Goal: Information Seeking & Learning: Understand process/instructions

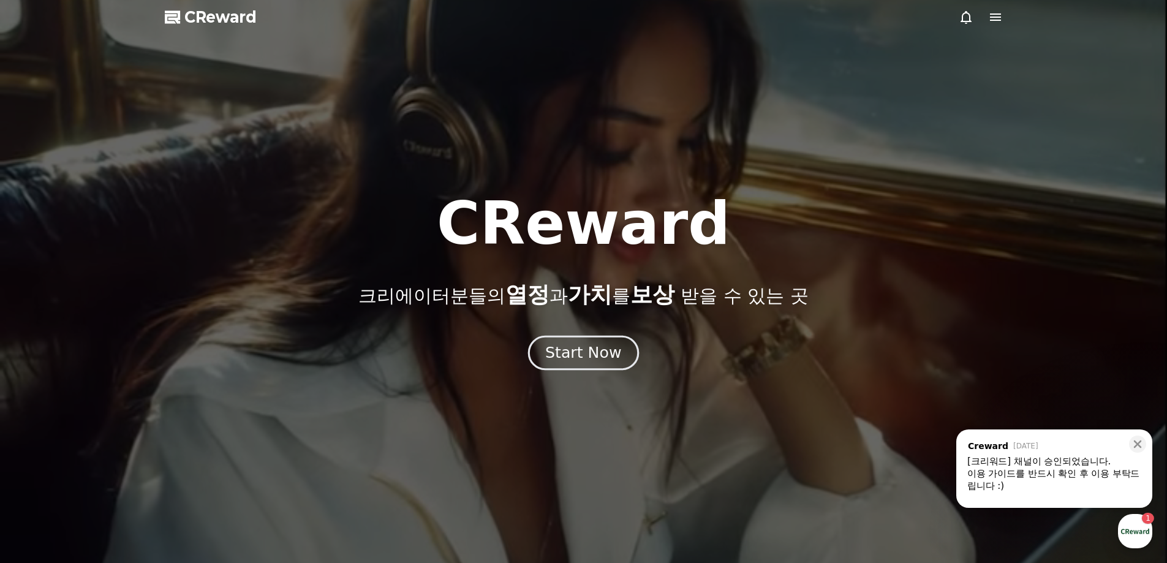
click at [621, 350] on button "Start Now" at bounding box center [583, 352] width 111 height 35
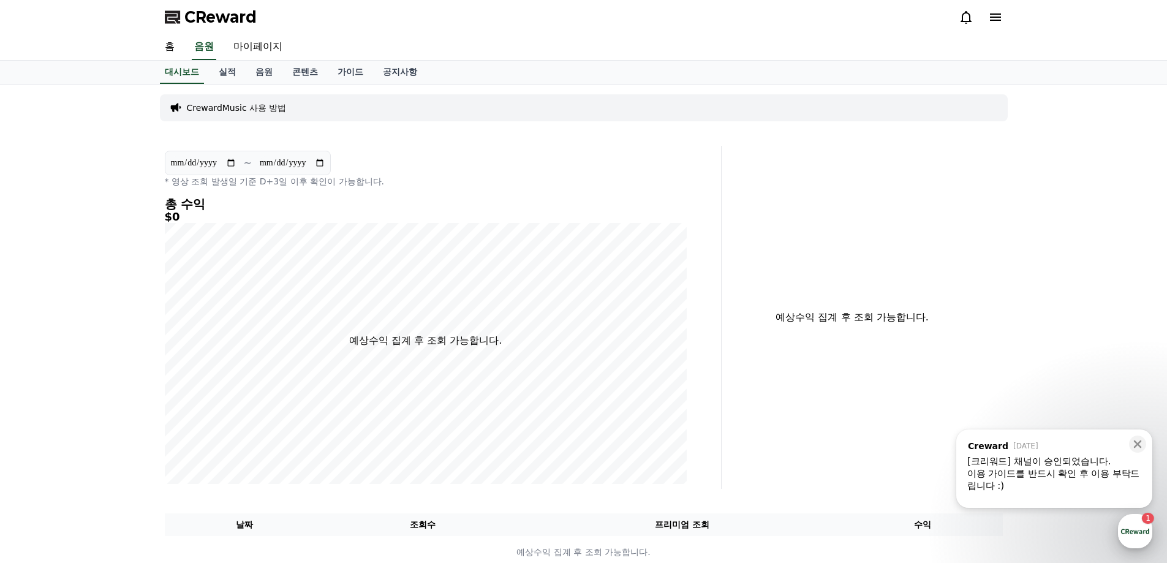
click at [1143, 531] on div "button" at bounding box center [1135, 531] width 34 height 34
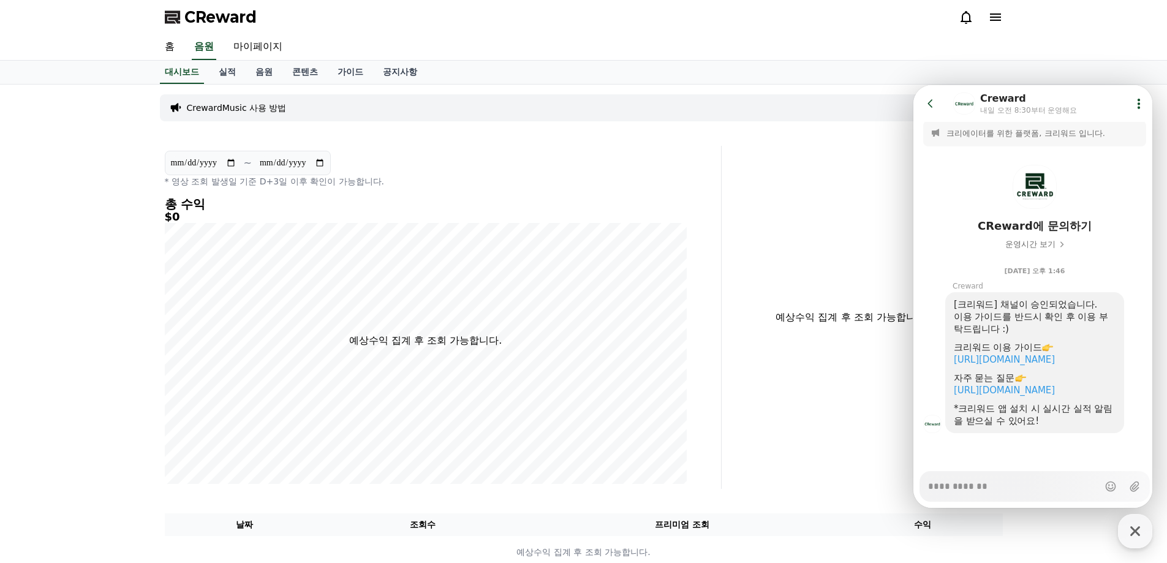
scroll to position [17, 0]
click at [803, 98] on div "CrewardMusic 사용 방법" at bounding box center [584, 107] width 848 height 27
click at [224, 74] on link "실적" at bounding box center [227, 72] width 37 height 23
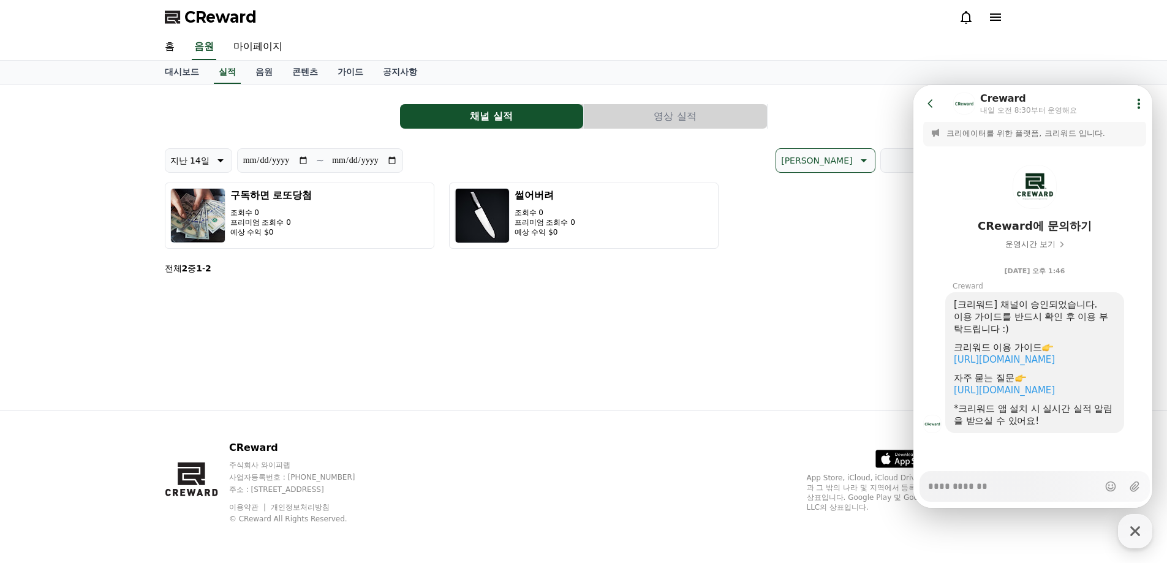
click at [485, 379] on div "**********" at bounding box center [584, 248] width 858 height 326
click at [1138, 523] on icon "button" at bounding box center [1135, 531] width 22 height 22
type textarea "*"
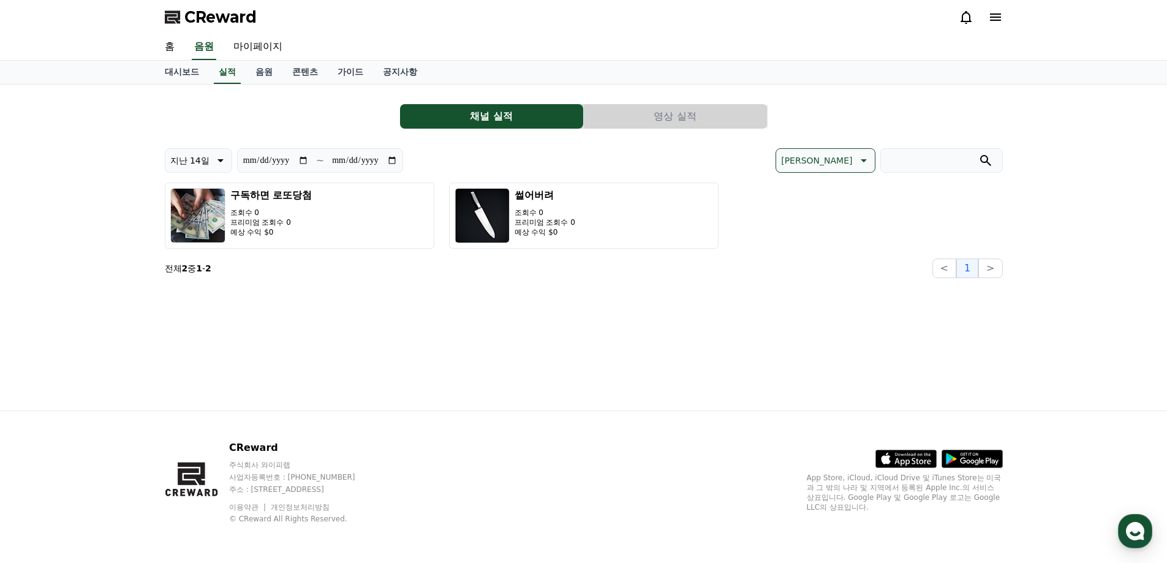
click at [376, 162] on input "**********" at bounding box center [364, 160] width 66 height 13
click at [385, 159] on input "**********" at bounding box center [364, 160] width 66 height 13
click at [390, 160] on input "**********" at bounding box center [364, 160] width 66 height 13
type input "**********"
click at [388, 301] on div "**********" at bounding box center [584, 248] width 858 height 326
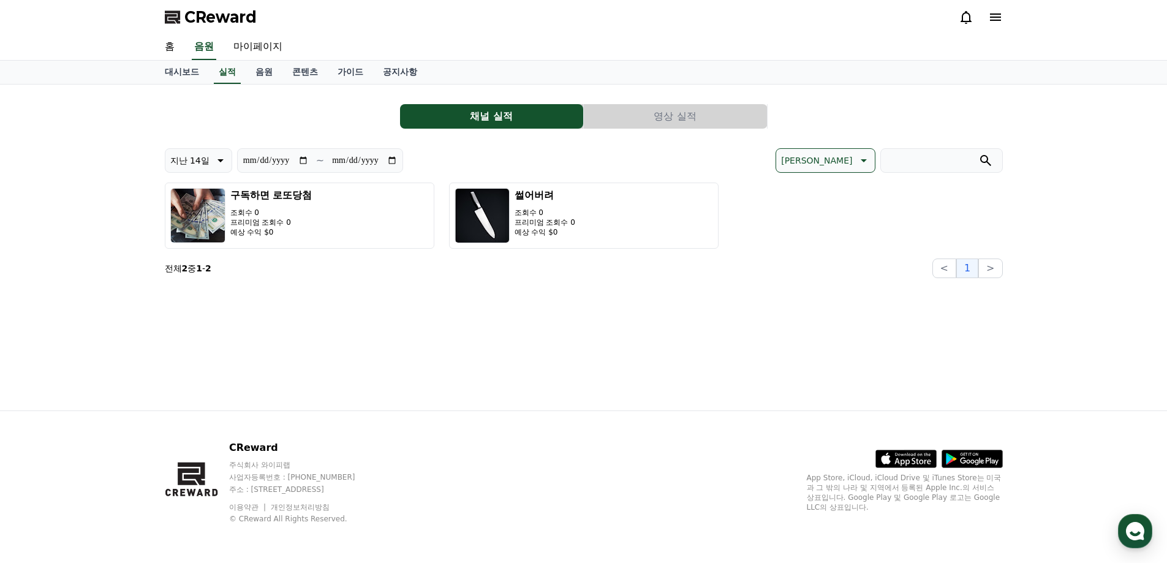
click at [671, 119] on button "영상 실적" at bounding box center [675, 116] width 183 height 25
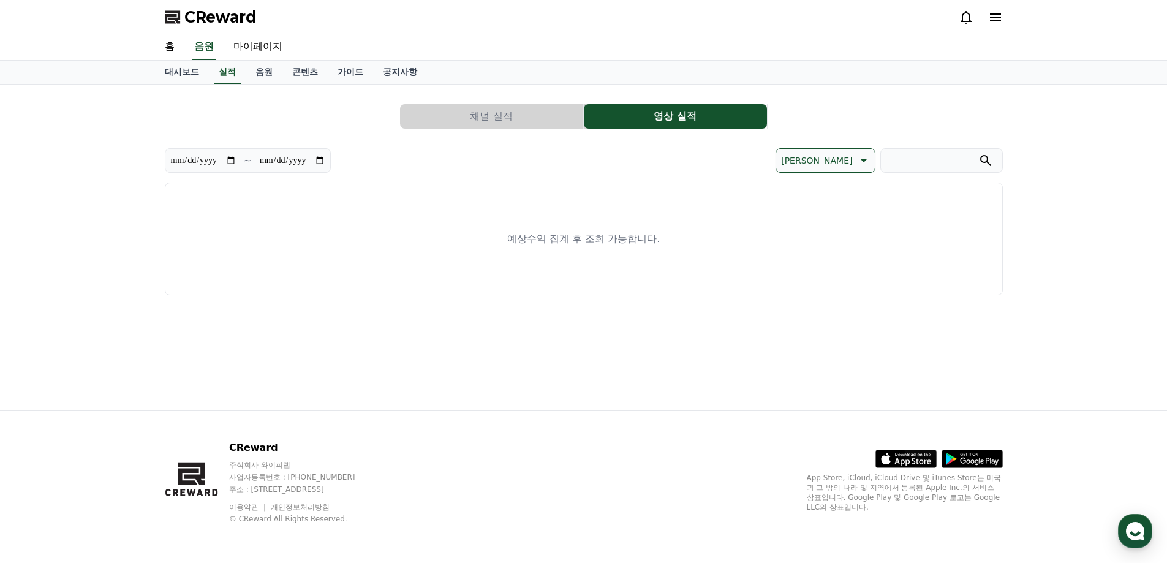
click at [470, 115] on button "채널 실적" at bounding box center [491, 116] width 183 height 25
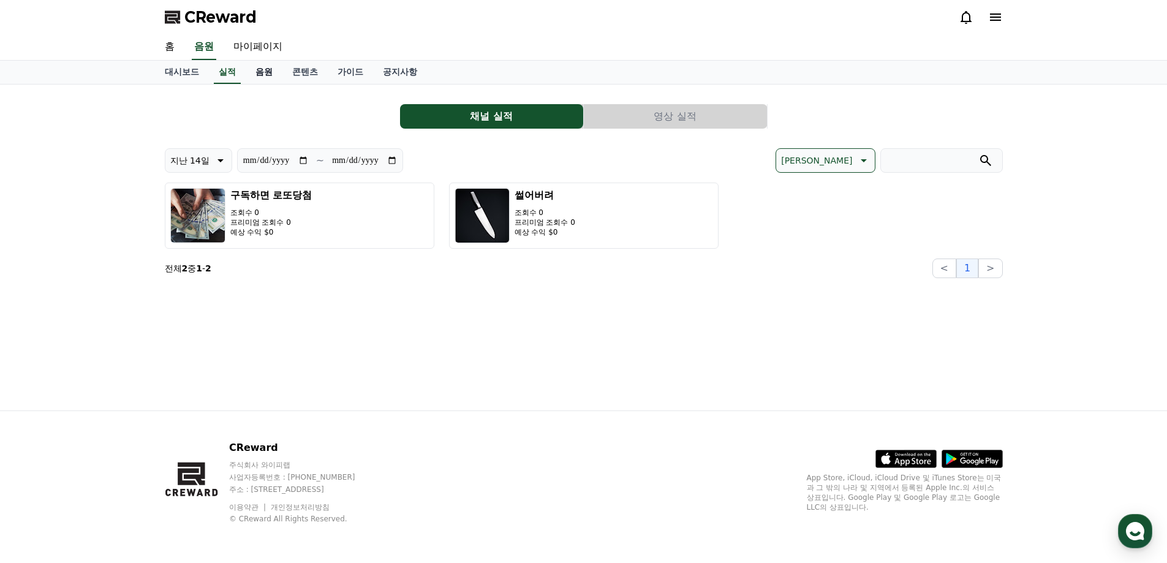
click at [251, 77] on link "음원" at bounding box center [264, 72] width 37 height 23
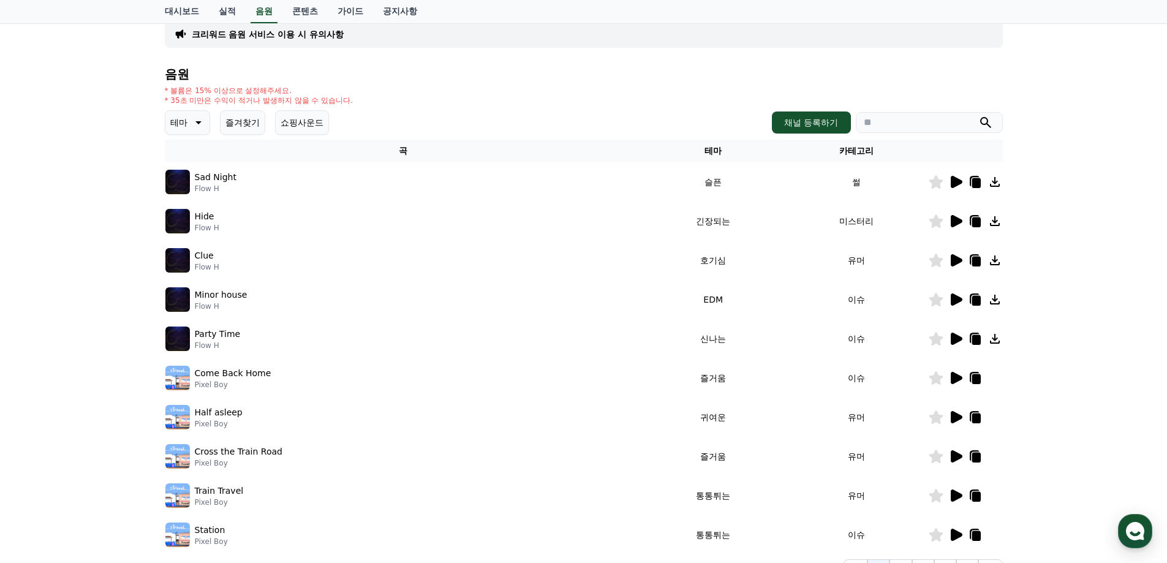
scroll to position [184, 0]
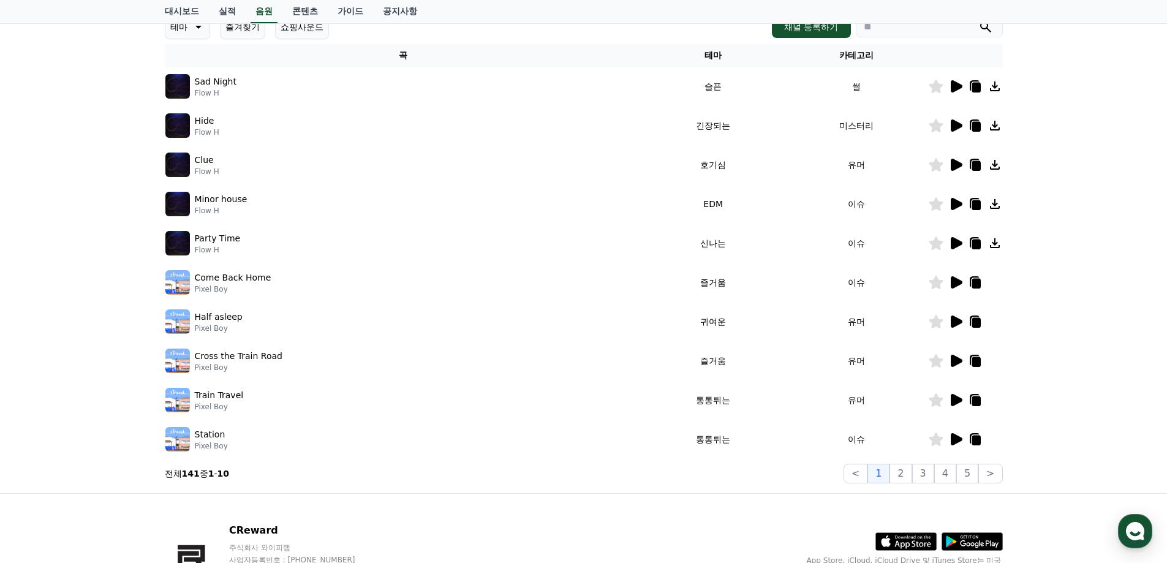
click at [948, 241] on icon at bounding box center [955, 243] width 15 height 15
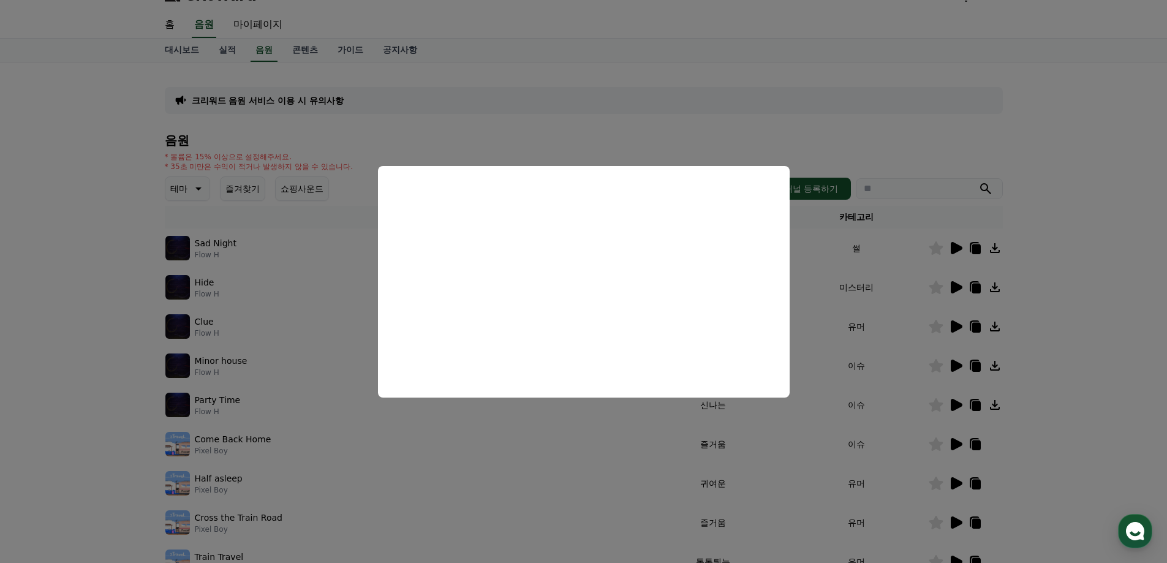
scroll to position [0, 0]
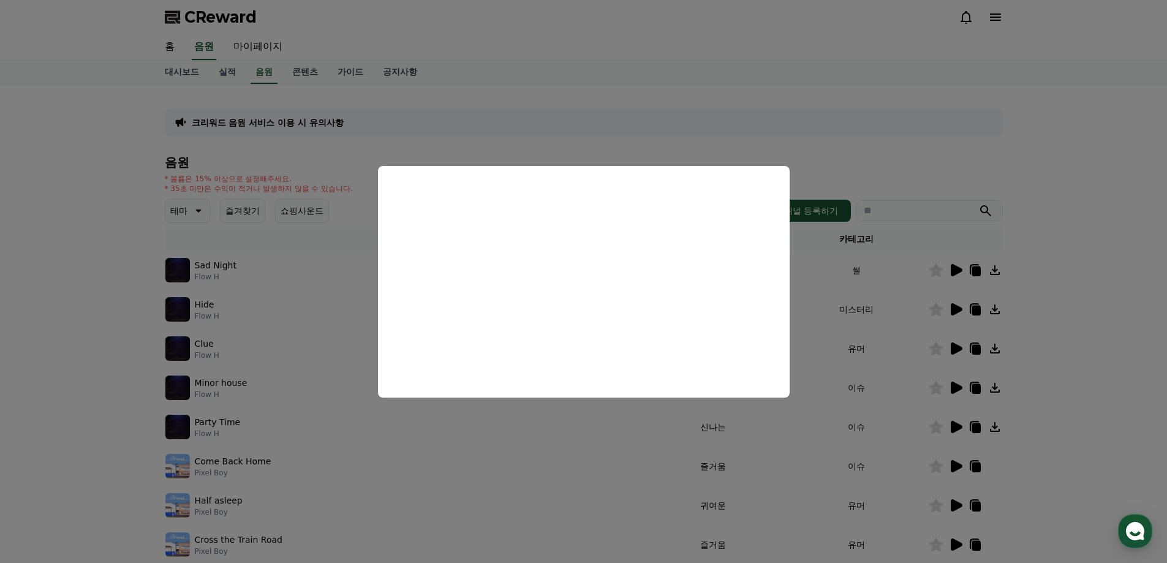
click at [862, 289] on button "close modal" at bounding box center [583, 281] width 1167 height 563
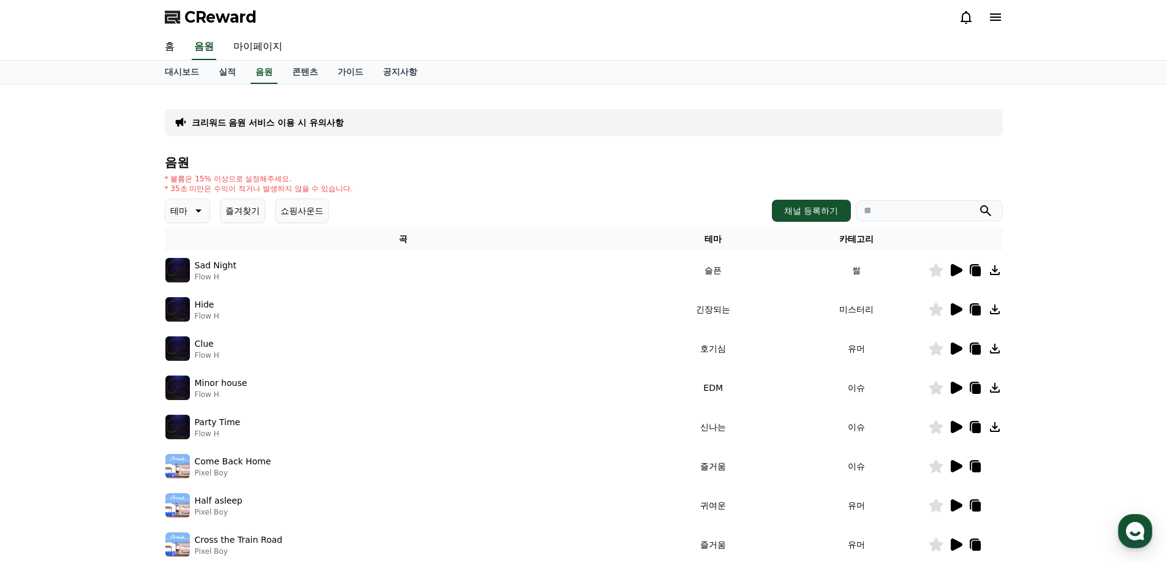
click at [246, 207] on button "즐겨찾기" at bounding box center [242, 211] width 45 height 25
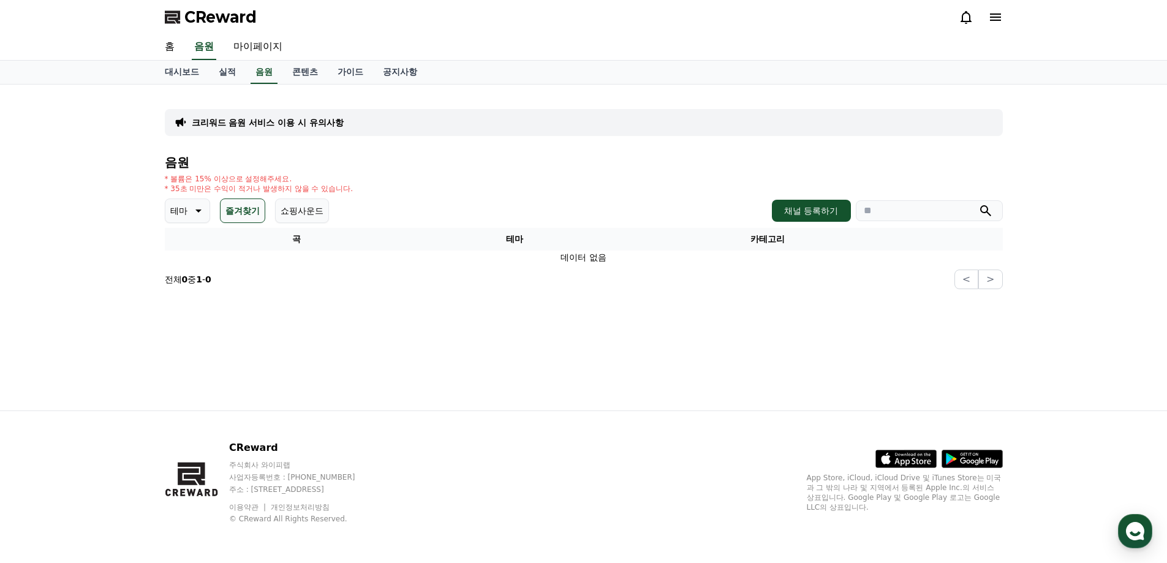
click at [200, 208] on icon at bounding box center [197, 210] width 15 height 15
click at [290, 200] on button "쇼핑사운드" at bounding box center [302, 211] width 54 height 25
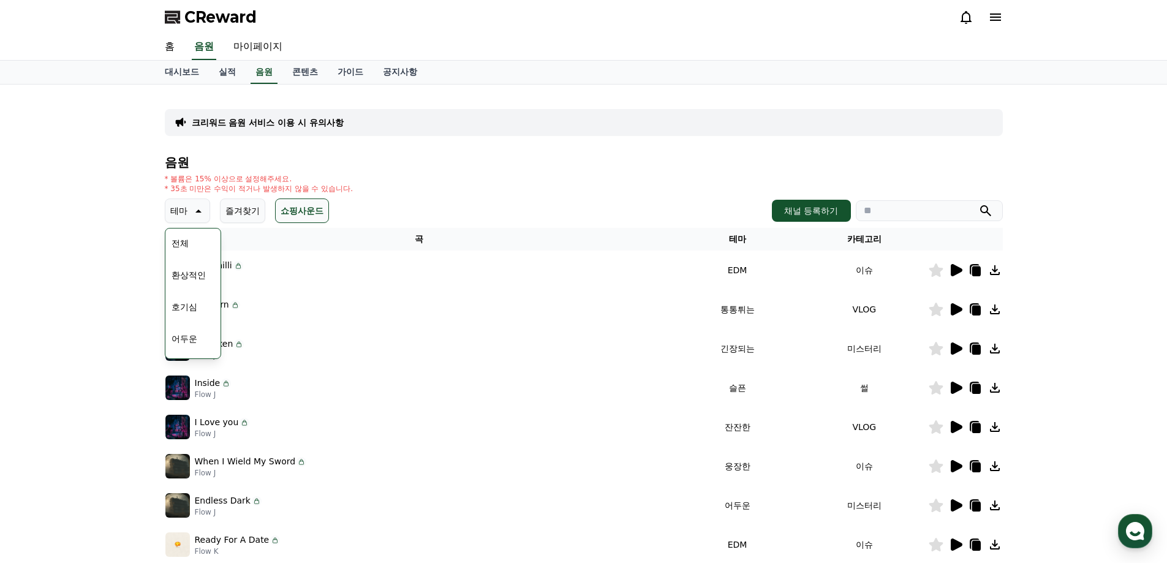
click at [464, 176] on div "* 볼륨은 15% 이상으로 설정해주세요. * 35초 미만은 수익이 적거나 발생하지 않을 수 있습니다." at bounding box center [584, 184] width 838 height 20
click at [1053, 271] on div "크리워드 음원 서비스 이용 시 유의사항 음원 * 볼륨은 15% 이상으로 설정해주세요. * 35초 미만은 수익이 적거나 발생하지 않을 수 있습니…" at bounding box center [583, 381] width 1167 height 592
click at [951, 303] on icon at bounding box center [955, 309] width 15 height 15
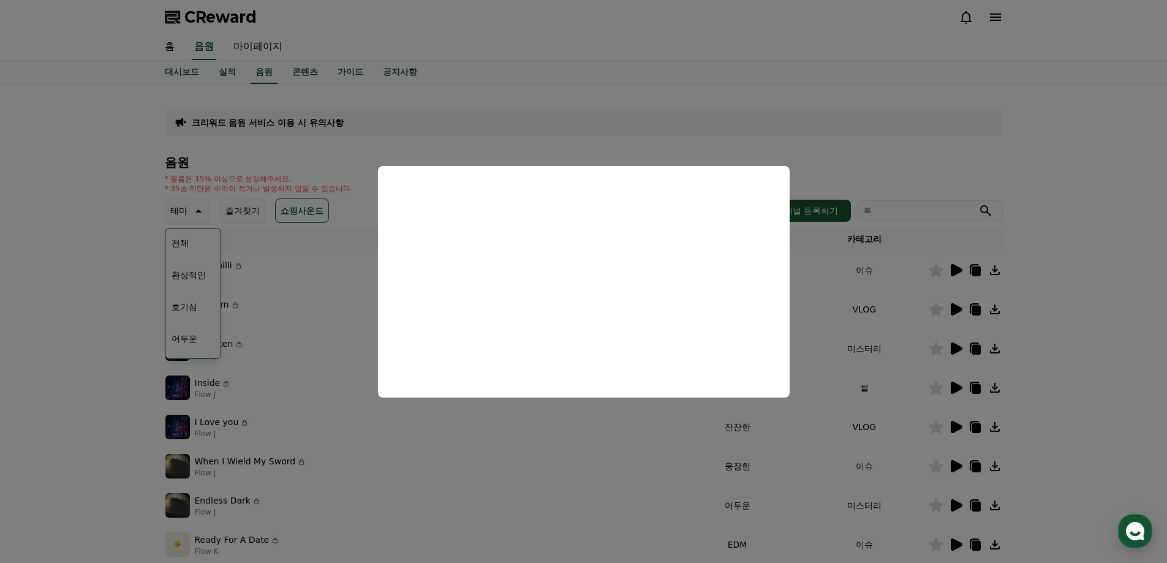
click at [858, 277] on button "close modal" at bounding box center [583, 281] width 1167 height 563
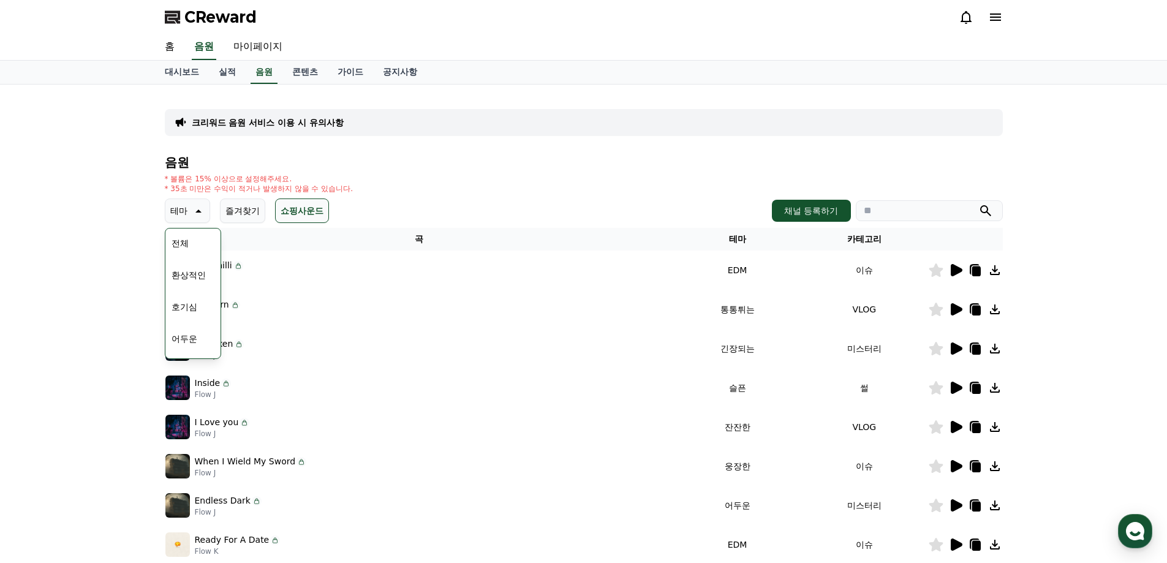
click at [932, 307] on icon at bounding box center [936, 309] width 14 height 13
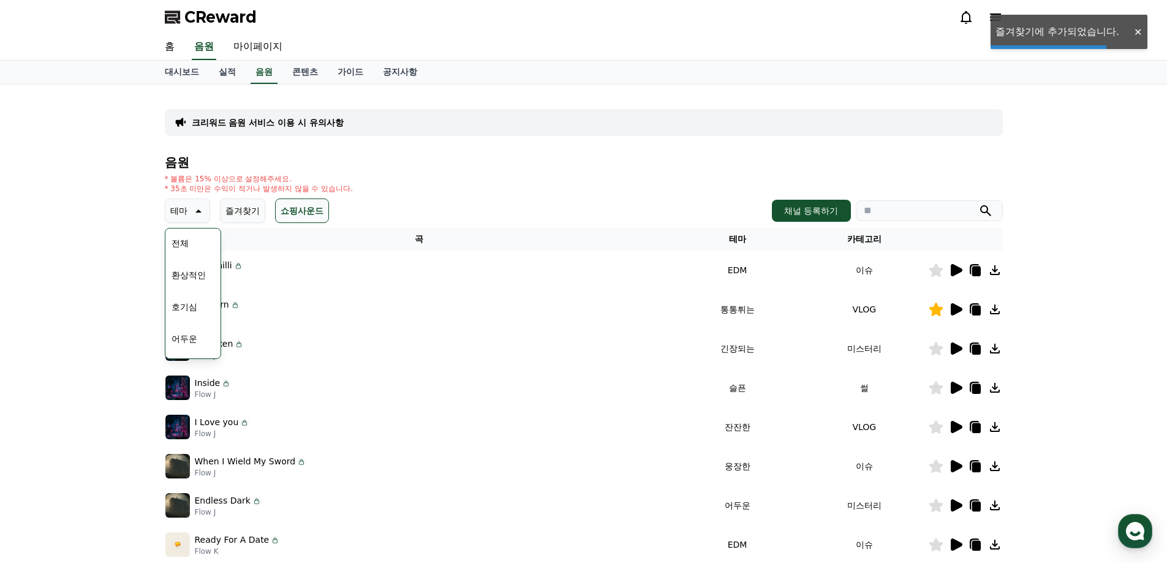
click at [1005, 306] on div "크리워드 음원 서비스 이용 시 유의사항 음원 * 볼륨은 15% 이상으로 설정해주세요. * 35초 미만은 수익이 적거나 발생하지 않을 수 있습니…" at bounding box center [584, 380] width 848 height 583
drag, startPoint x: 996, startPoint y: 308, endPoint x: 906, endPoint y: 305, distance: 90.7
click at [996, 308] on icon at bounding box center [995, 309] width 15 height 15
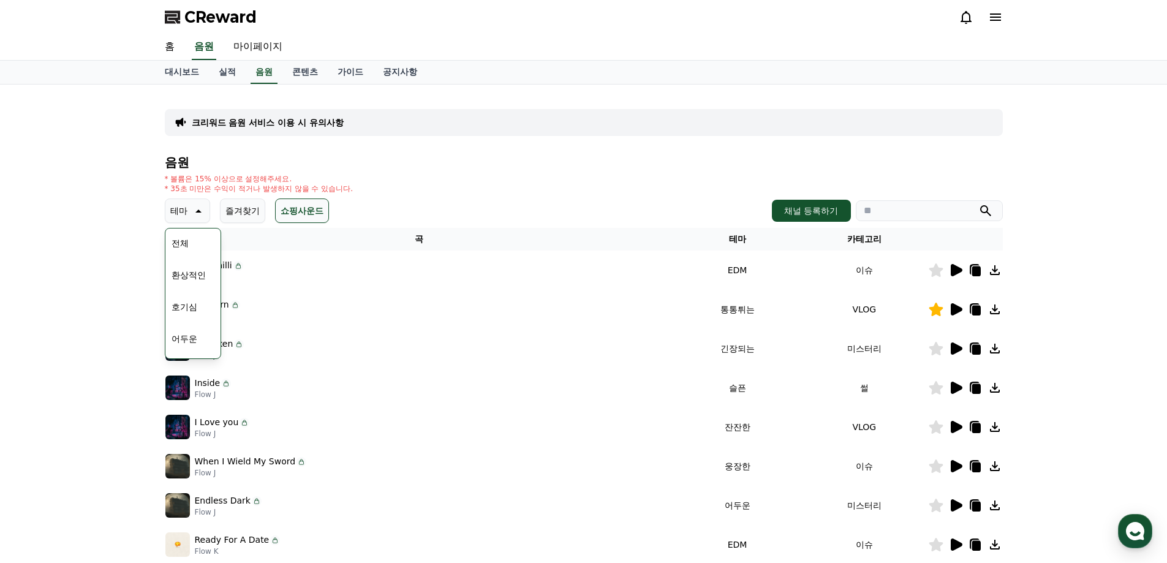
click at [1054, 208] on div "크리워드 음원 서비스 이용 시 유의사항 음원 * 볼륨은 15% 이상으로 설정해주세요. * 35초 미만은 수익이 적거나 발생하지 않을 수 있습니…" at bounding box center [583, 381] width 1167 height 592
click at [314, 124] on p "크리워드 음원 서비스 이용 시 유의사항" at bounding box center [268, 122] width 152 height 12
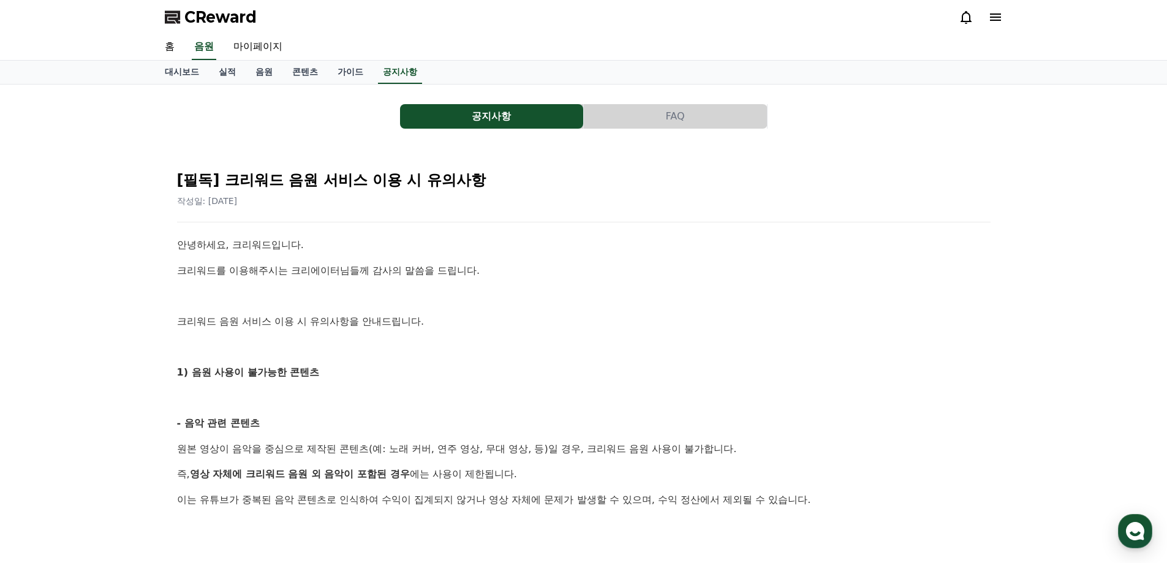
scroll to position [184, 0]
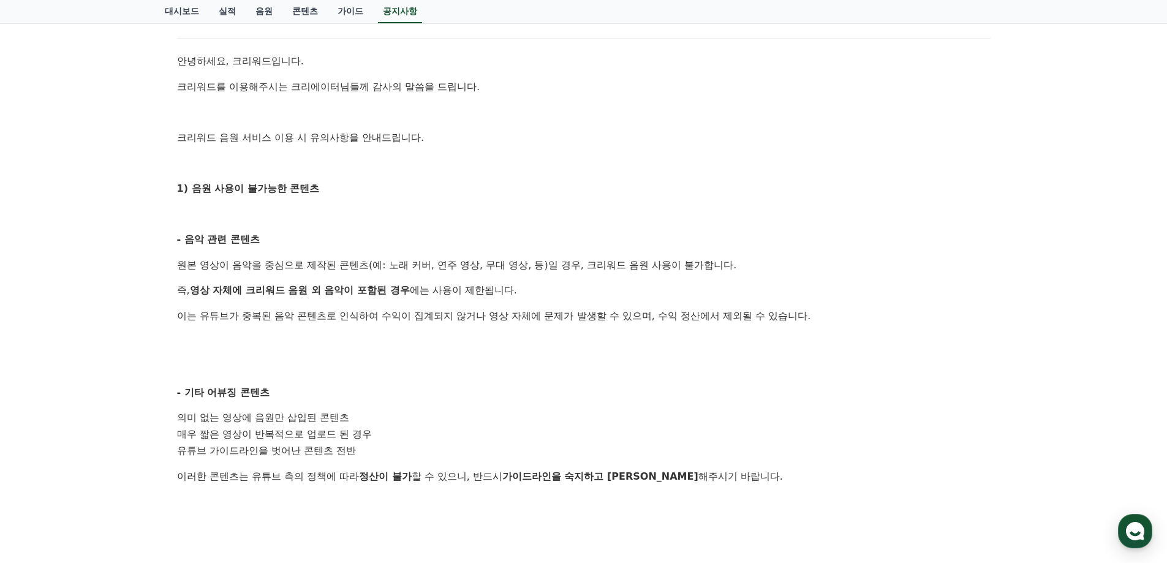
drag, startPoint x: 259, startPoint y: 267, endPoint x: 463, endPoint y: 267, distance: 204.0
click at [463, 267] on p "원본 영상이 음악을 중심으로 제작된 콘텐츠(예: 노래 커버, 연주 영상, 무대 영상, 등)일 경우, 크리워드 음원 사용이 불가합니다." at bounding box center [584, 265] width 814 height 16
drag, startPoint x: 463, startPoint y: 267, endPoint x: 537, endPoint y: 251, distance: 75.1
click at [464, 266] on p "원본 영상이 음악을 중심으로 제작된 콘텐츠(예: 노래 커버, 연주 영상, 무대 영상, 등)일 경우, 크리워드 음원 사용이 불가합니다." at bounding box center [584, 265] width 814 height 16
click at [700, 216] on p at bounding box center [584, 214] width 814 height 16
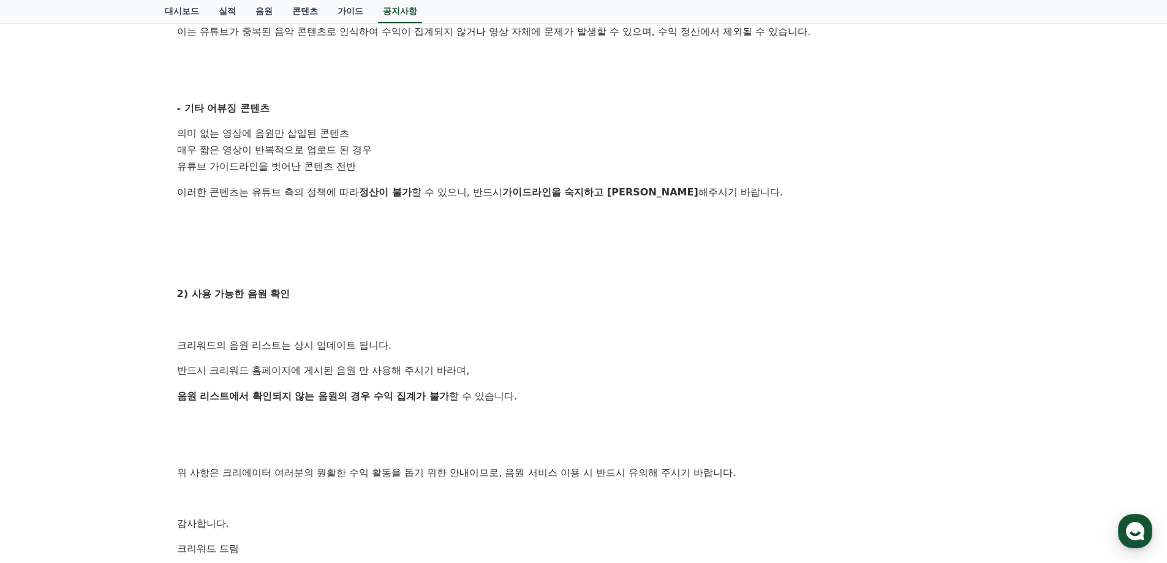
scroll to position [490, 0]
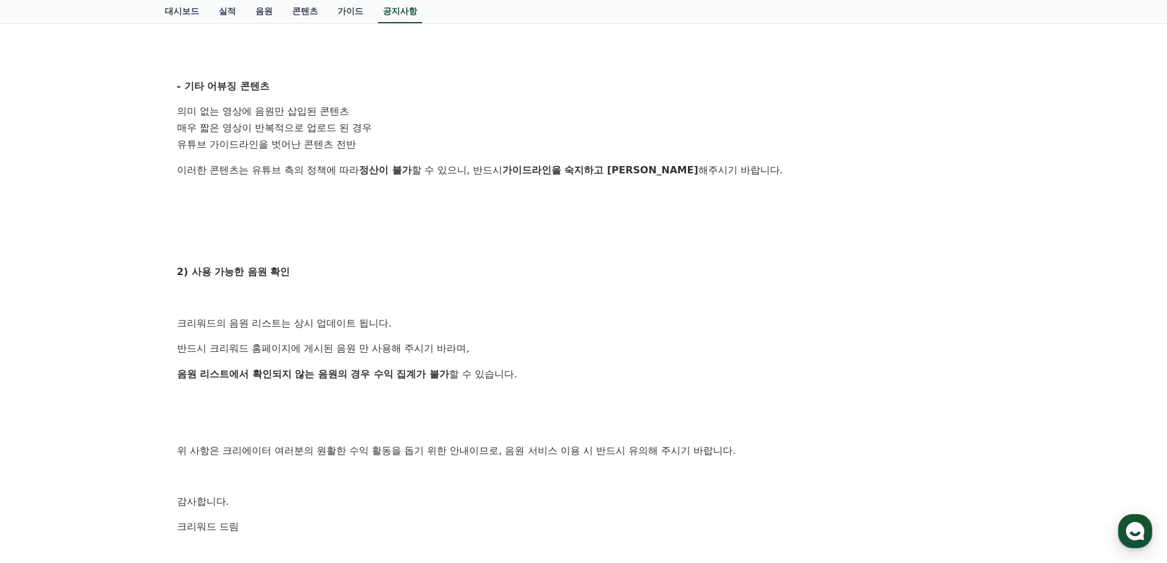
drag, startPoint x: 278, startPoint y: 194, endPoint x: 421, endPoint y: 208, distance: 143.4
click at [421, 208] on div "안녕하세요, 크리워드입니다. 크리워드를 이용해주시는 크리에이터님들께 감사의 말씀을 드립니다. 크리워드 음원 서비스 이용 시 유의사항을 안내드립…" at bounding box center [584, 154] width 814 height 814
drag, startPoint x: 436, startPoint y: 172, endPoint x: 659, endPoint y: 186, distance: 224.0
click at [659, 186] on div "안녕하세요, 크리워드입니다. 크리워드를 이용해주시는 크리에이터님들께 감사의 말씀을 드립니다. 크리워드 음원 서비스 이용 시 유의사항을 안내드립…" at bounding box center [584, 154] width 814 height 814
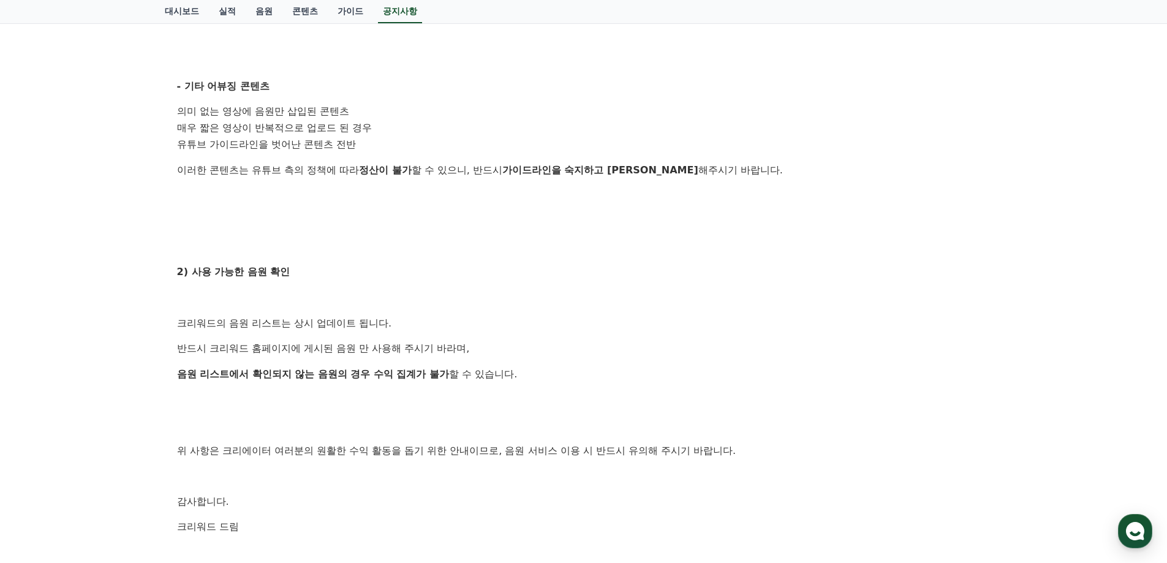
click at [659, 188] on p at bounding box center [584, 196] width 814 height 16
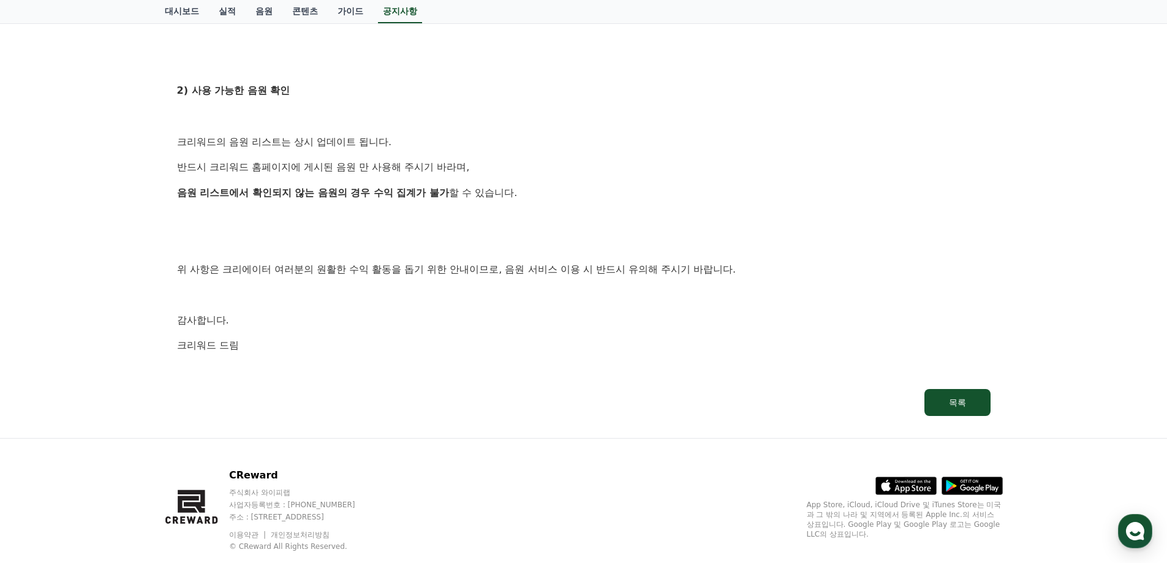
scroll to position [674, 0]
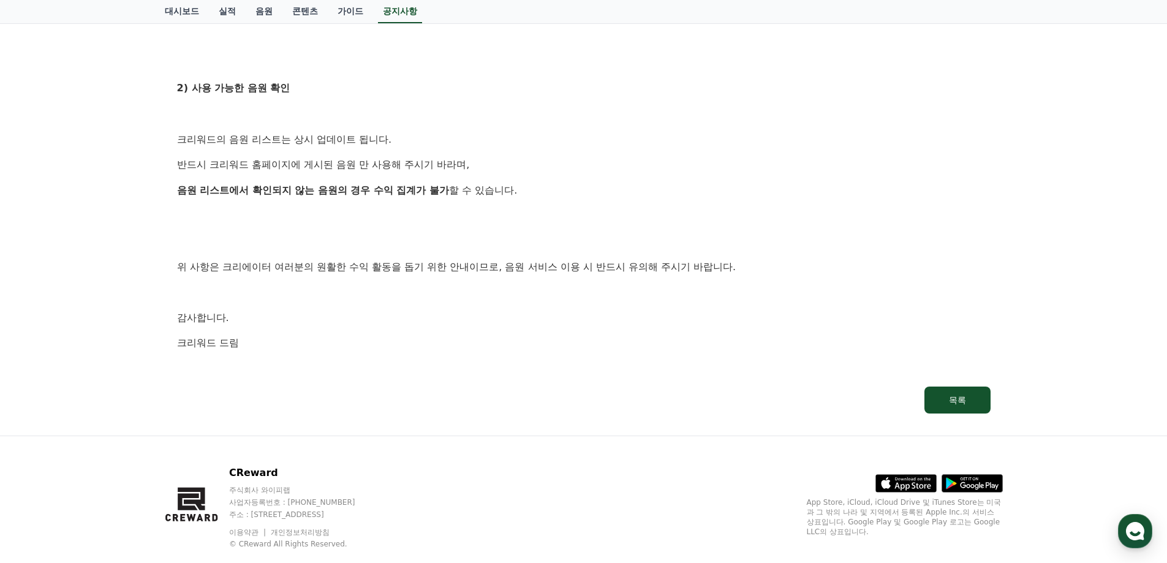
drag, startPoint x: 181, startPoint y: 141, endPoint x: 523, endPoint y: 181, distance: 344.2
click at [523, 183] on p "음원 리스트에서 확인되지 않는 음원의 경우 수익 집계가 불가 할 수 있습니다." at bounding box center [584, 191] width 814 height 16
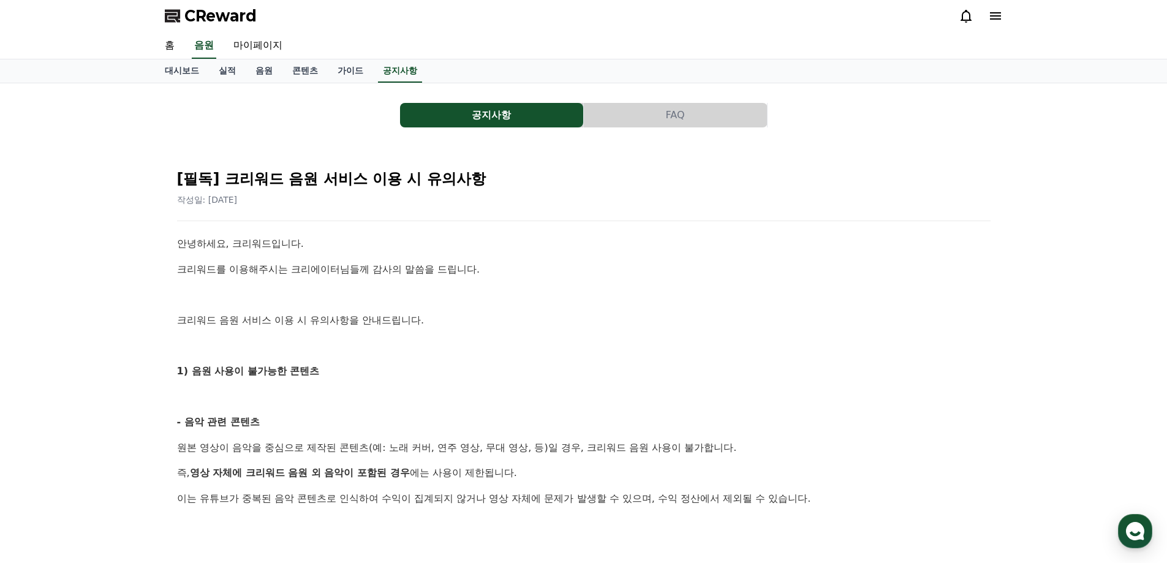
scroll to position [0, 0]
click at [354, 72] on link "가이드" at bounding box center [350, 72] width 45 height 23
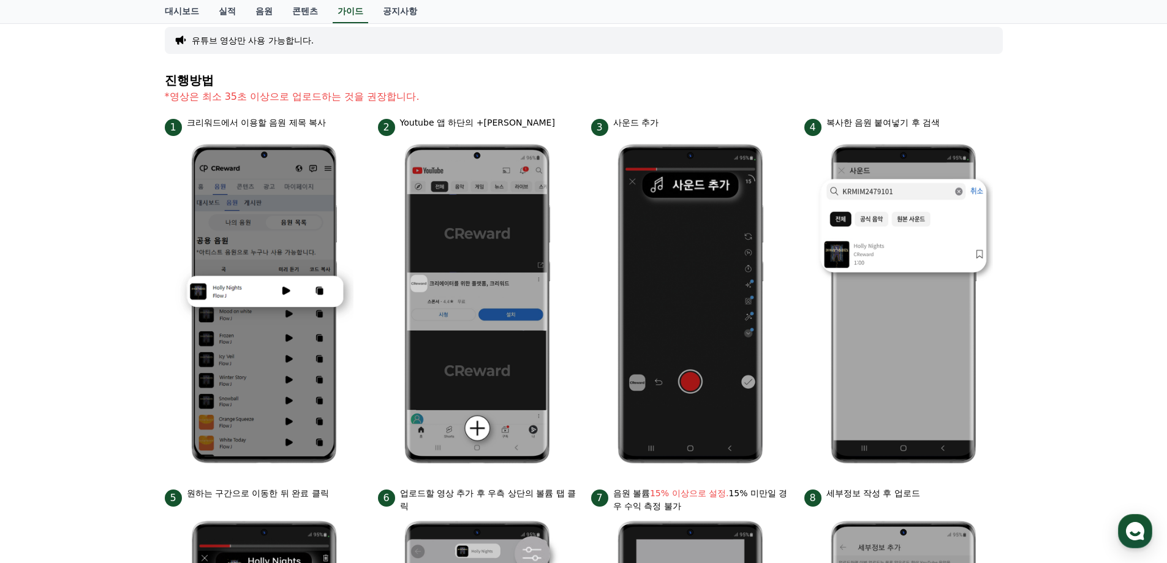
scroll to position [123, 0]
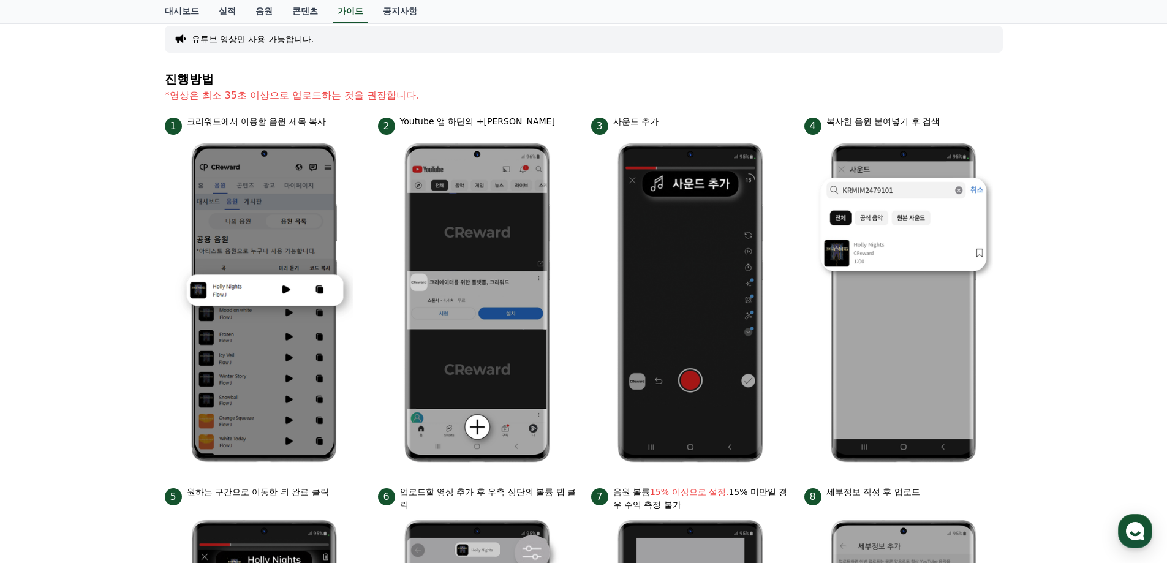
click at [1037, 284] on div "안드로이드 아이폰 PC 유튜브 영상만 사용 가능합니다. 진행방법 *영상은 최소 35초 이상으로 업로드하는 것을 권장합니다. 1 크리워드에서 이…" at bounding box center [583, 410] width 1167 height 896
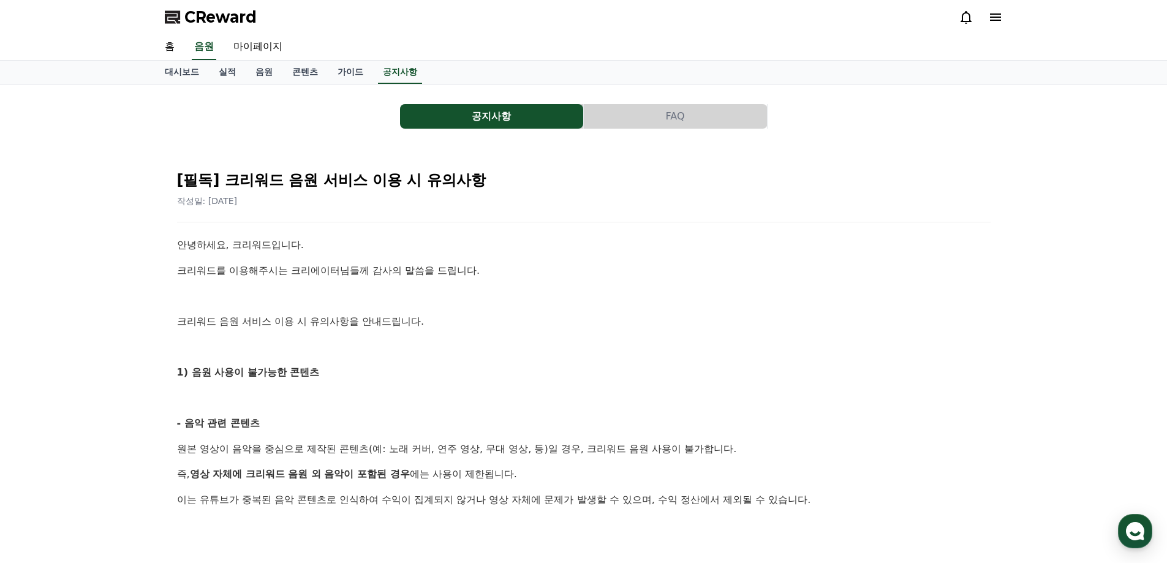
drag, startPoint x: 833, startPoint y: 121, endPoint x: 823, endPoint y: 116, distance: 11.0
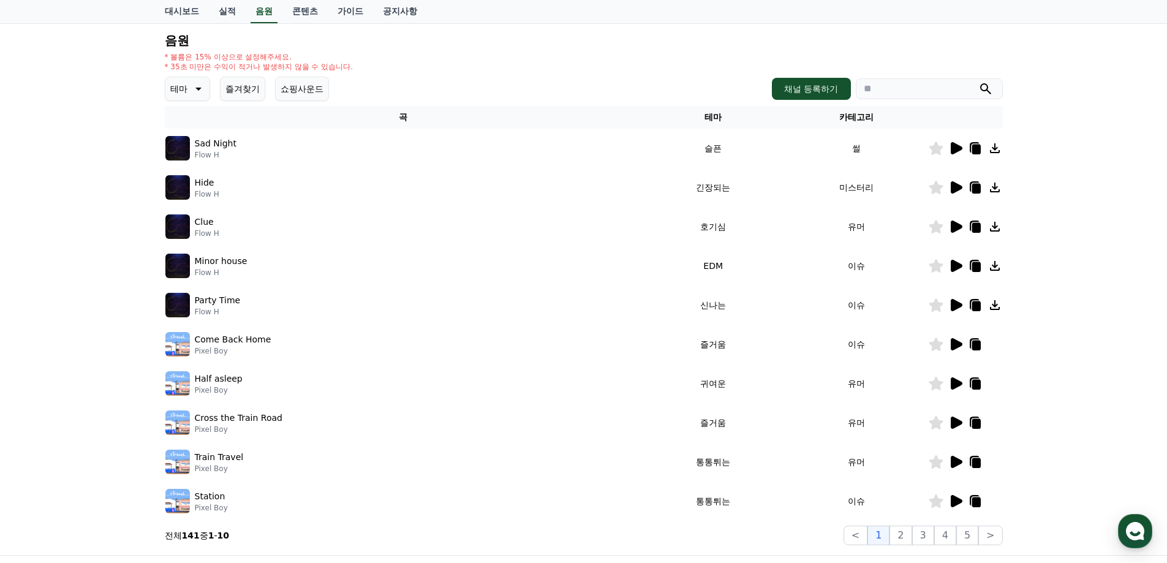
scroll to position [123, 0]
click at [961, 304] on icon at bounding box center [957, 304] width 12 height 12
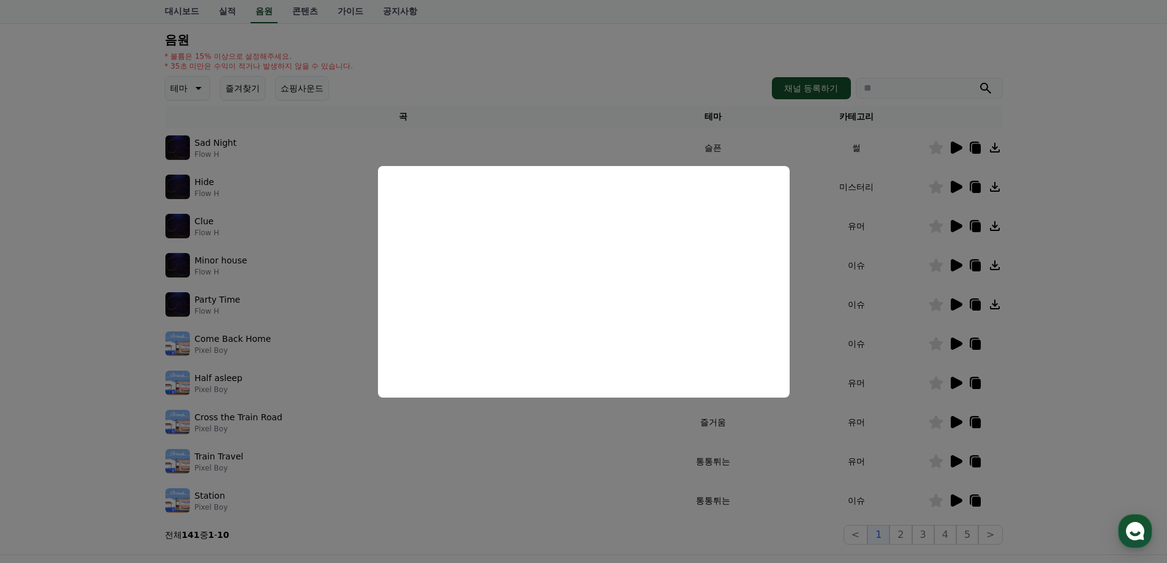
click at [905, 180] on button "close modal" at bounding box center [583, 281] width 1167 height 563
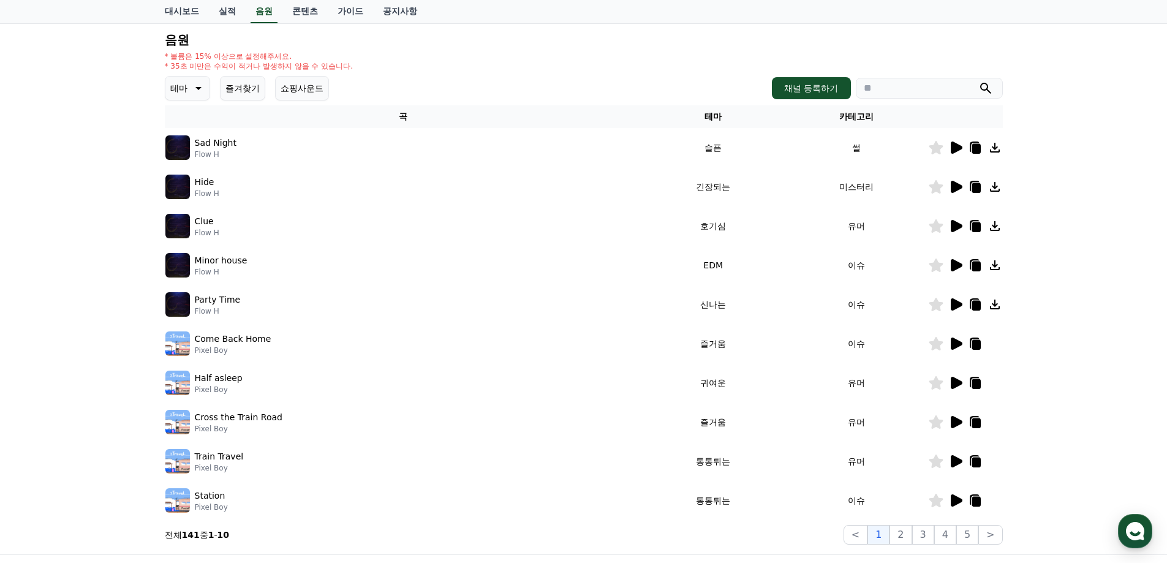
click at [956, 309] on icon at bounding box center [955, 304] width 15 height 15
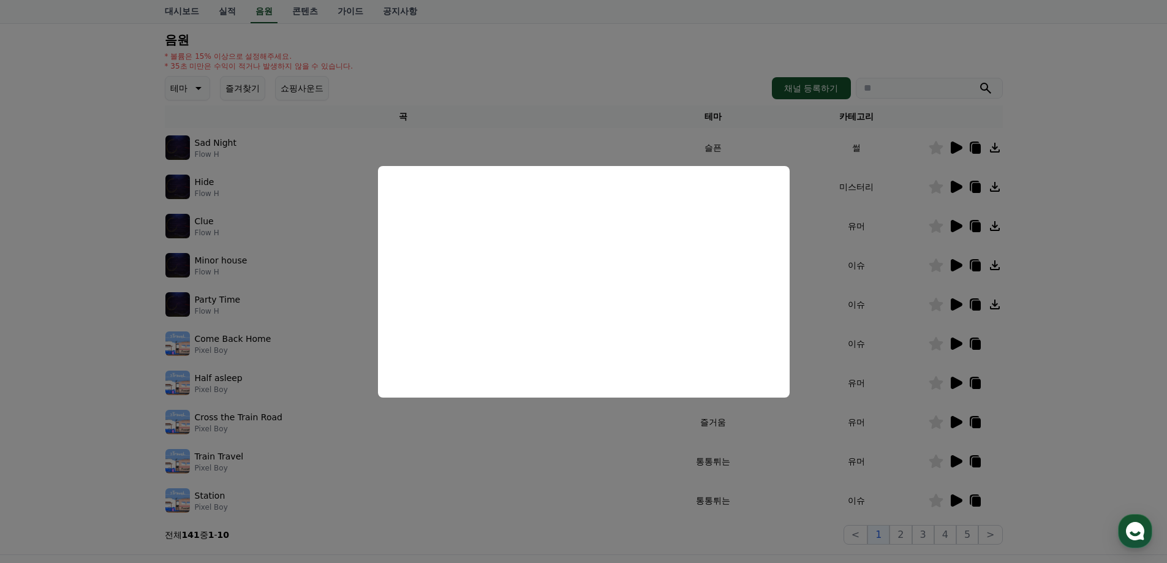
click at [920, 242] on button "close modal" at bounding box center [583, 281] width 1167 height 563
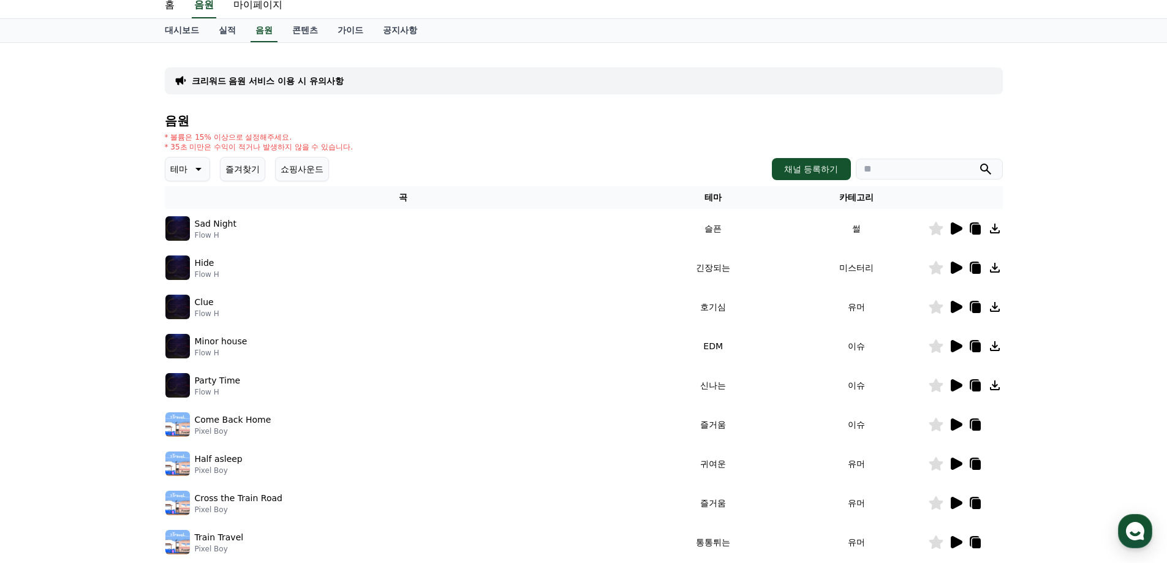
scroll to position [0, 0]
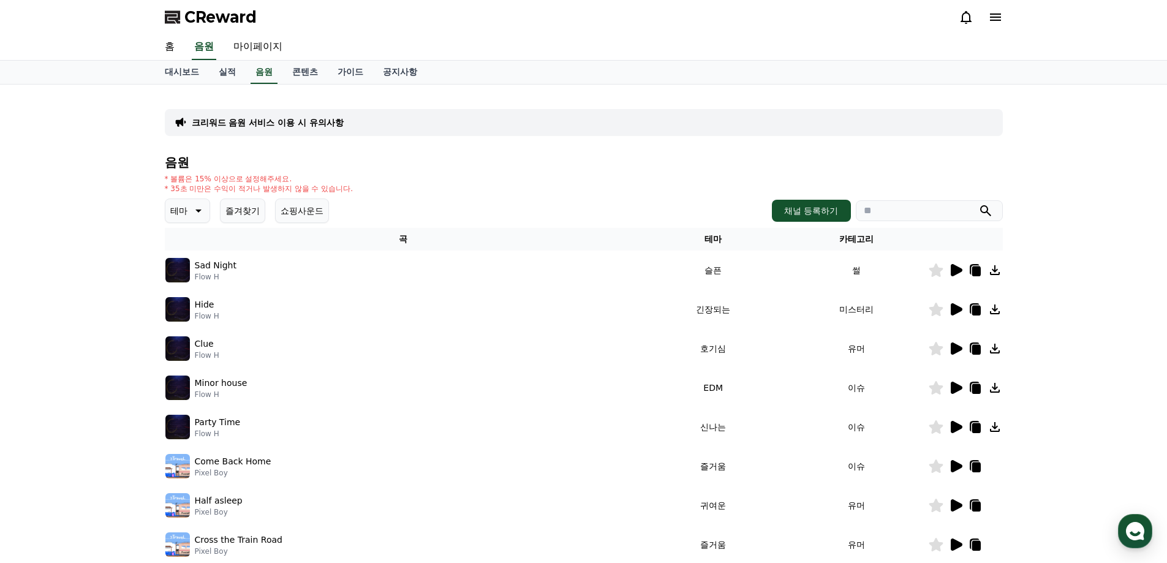
click at [703, 243] on th "테마" at bounding box center [712, 239] width 143 height 23
click at [188, 208] on button "테마" at bounding box center [187, 211] width 45 height 25
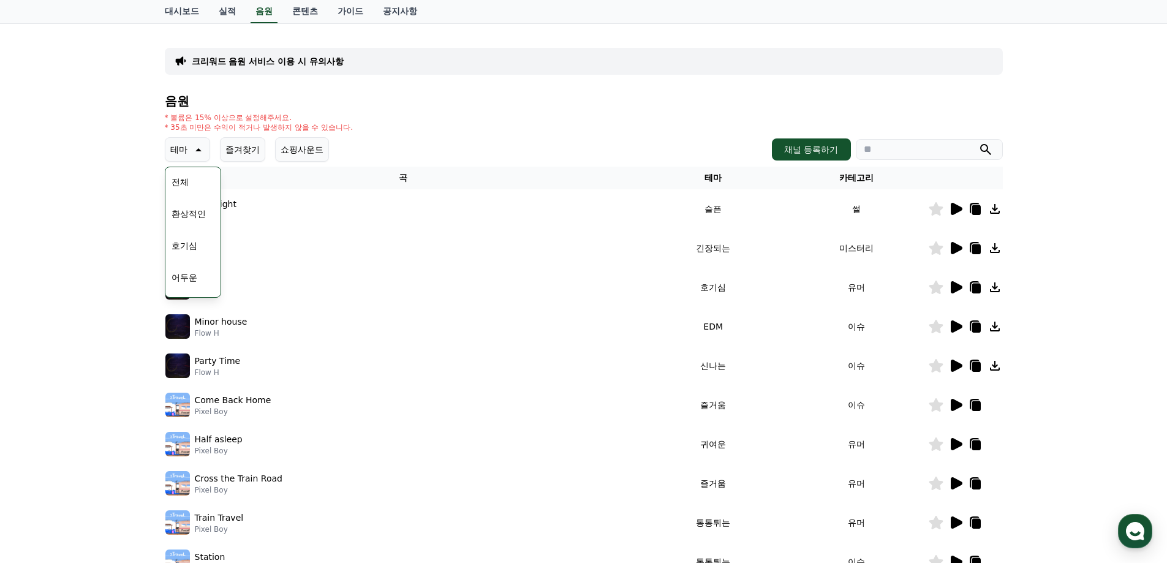
scroll to position [123, 0]
click at [200, 226] on button "통통튀는" at bounding box center [189, 218] width 44 height 27
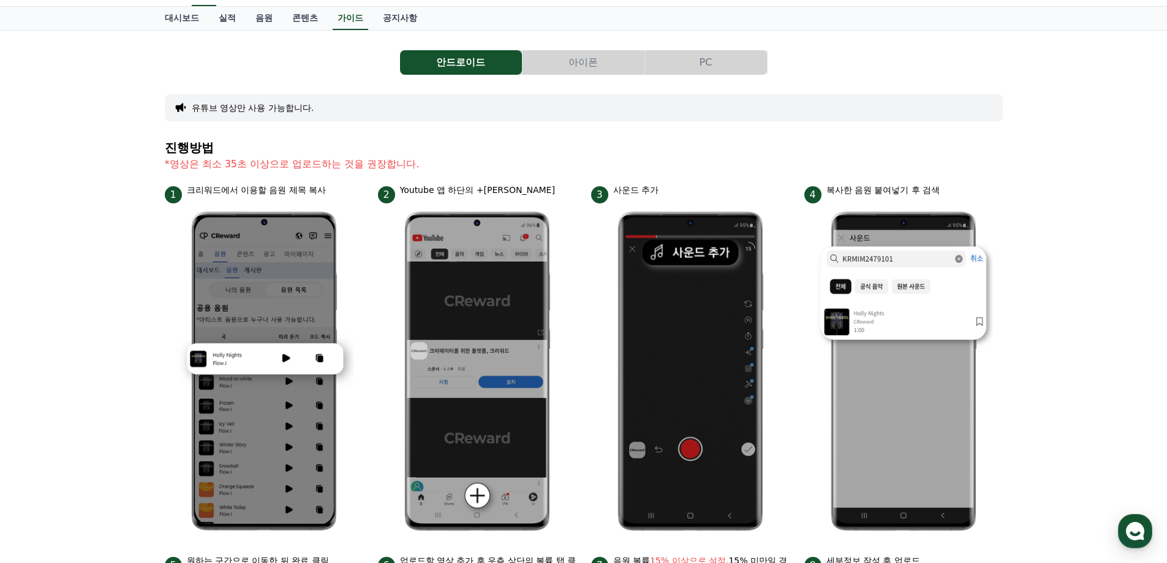
scroll to position [123, 0]
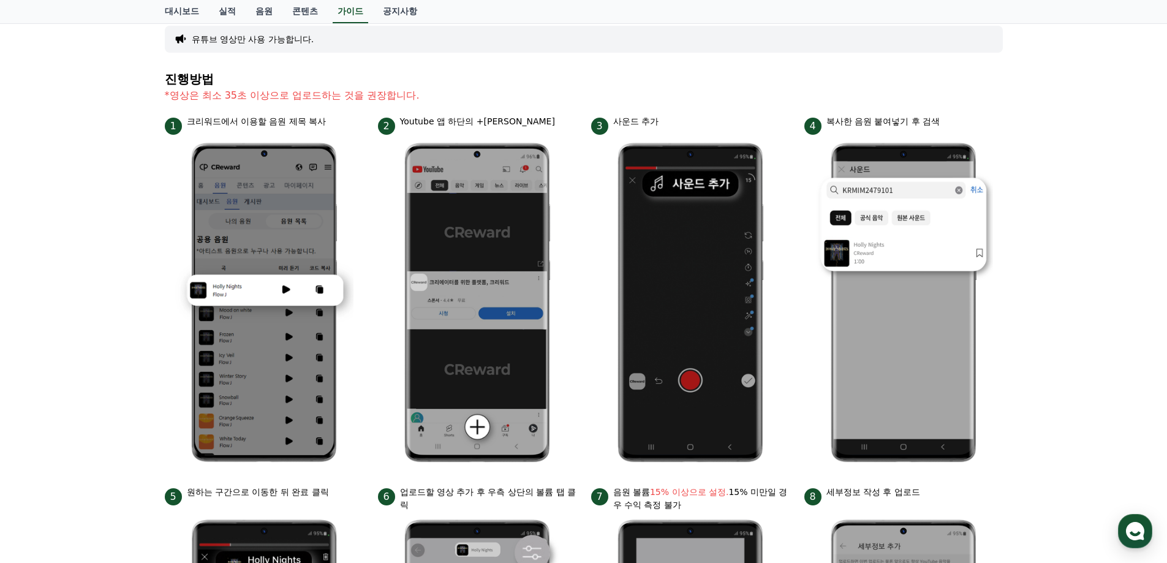
click at [1113, 271] on div "안드로이드 아이폰 PC 유튜브 영상만 사용 가능합니다. 진행방법 *영상은 최소 35초 이상으로 업로드하는 것을 권장합니다. 1 크리워드에서 이…" at bounding box center [583, 410] width 1167 height 896
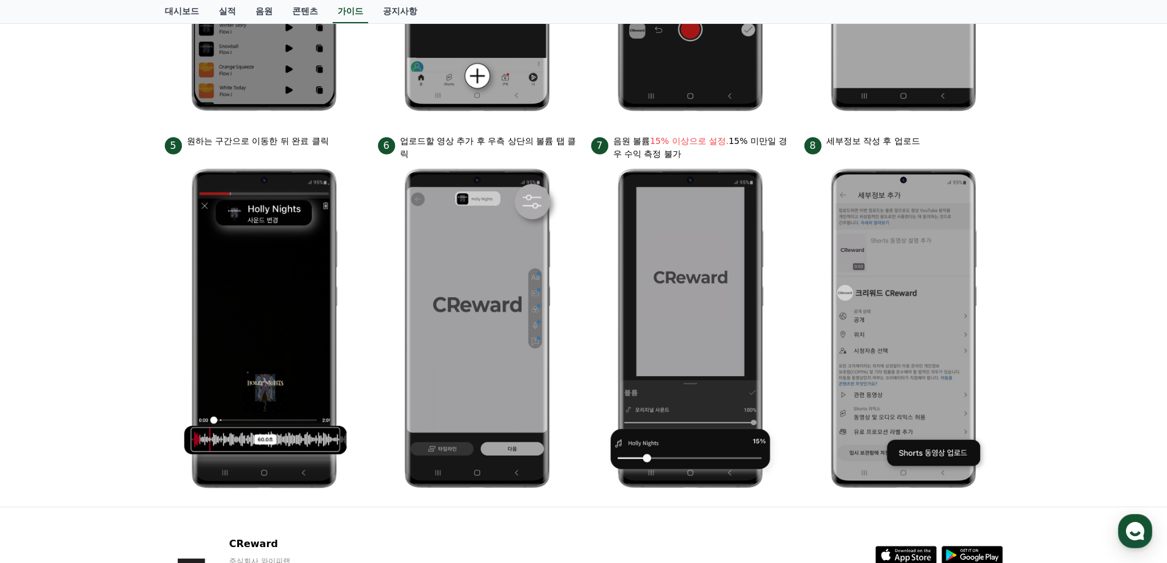
scroll to position [490, 0]
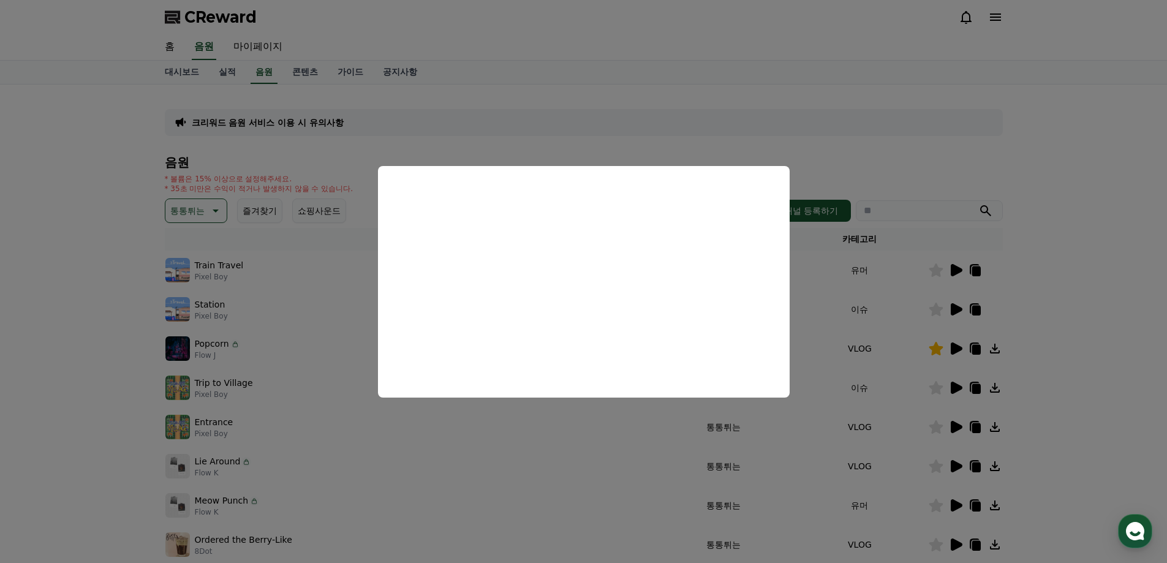
click at [1012, 325] on button "close modal" at bounding box center [583, 281] width 1167 height 563
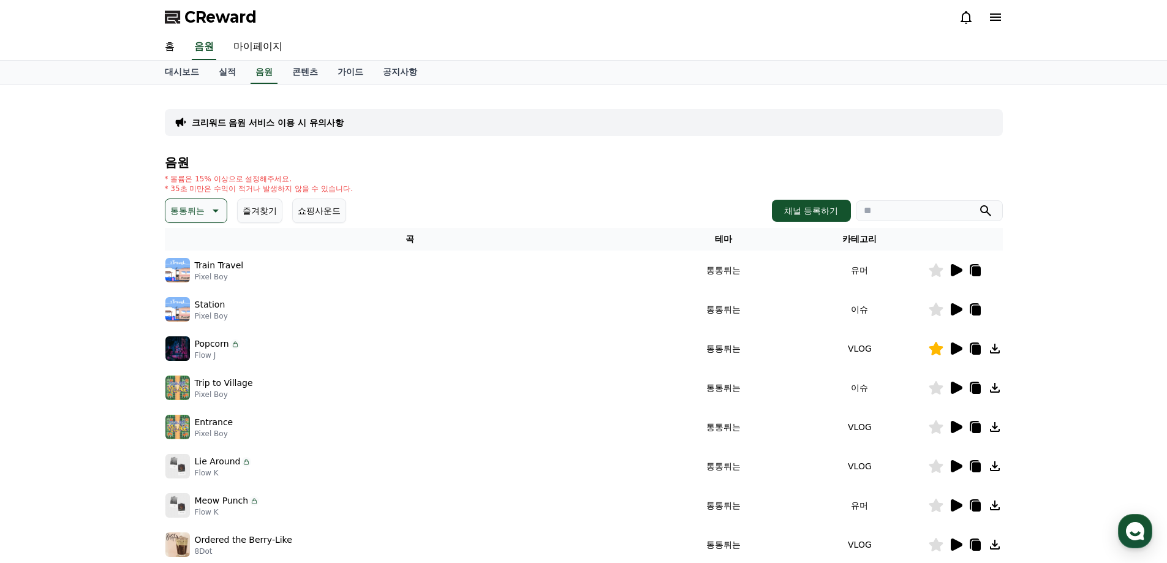
click at [975, 349] on icon at bounding box center [976, 350] width 9 height 10
